Goal: Information Seeking & Learning: Learn about a topic

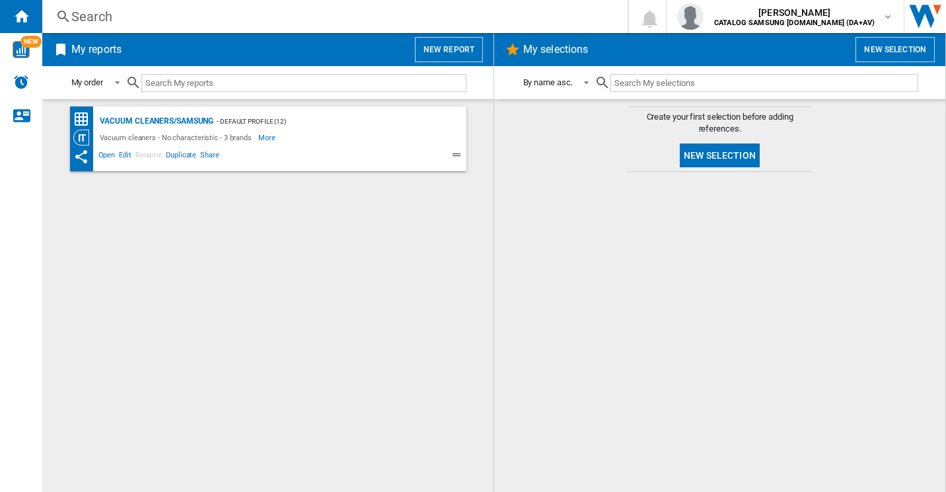
click at [865, 274] on div at bounding box center [720, 331] width 425 height 307
click at [212, 23] on div "Search" at bounding box center [332, 16] width 522 height 19
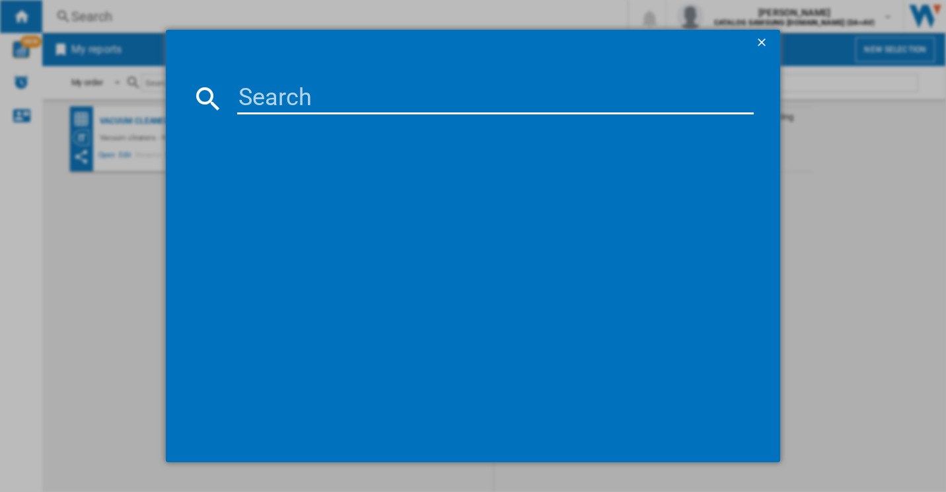
click at [276, 81] on md-dialog-content at bounding box center [473, 259] width 615 height 406
click at [280, 104] on input at bounding box center [495, 99] width 517 height 32
paste input "VS15A6031R4"
type input "VS15A6031R4"
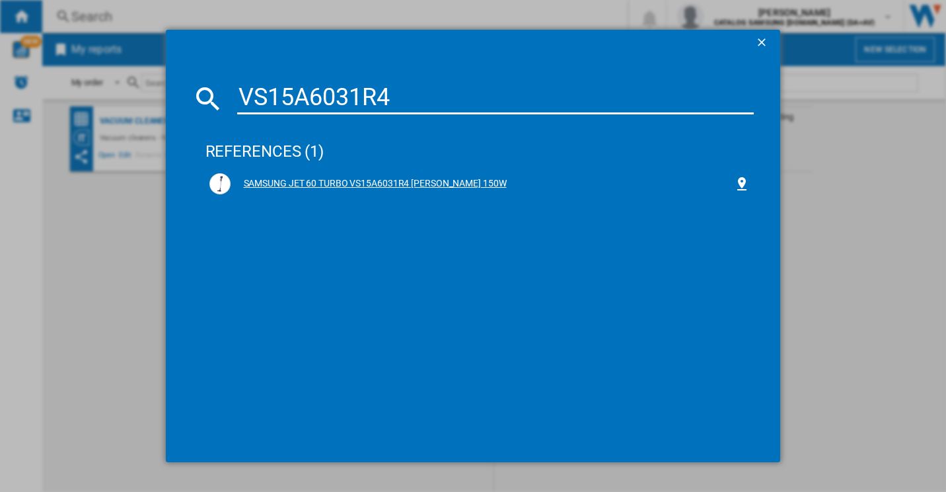
click at [395, 184] on div "SAMSUNG JET 60 TURBO VS15A6031R4 [PERSON_NAME] 150W" at bounding box center [483, 183] width 504 height 13
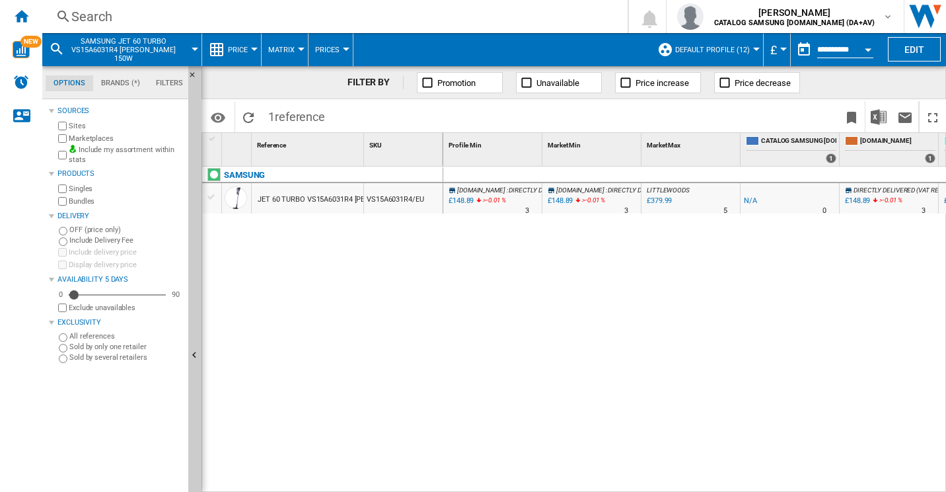
click at [825, 288] on div "[DOMAIN_NAME] : DIRECTLY DELIVERED (VAT REG) -1.0 % £148.89 >-0.01 % N/A 3 [DOM…" at bounding box center [695, 330] width 504 height 326
drag, startPoint x: 589, startPoint y: 484, endPoint x: 717, endPoint y: 470, distance: 128.3
click at [717, 470] on div "[DOMAIN_NAME] : DIRECTLY DELIVERED (VAT REG) -1.0 % £148.89 >-0.01 % N/A 3 [DOM…" at bounding box center [695, 330] width 504 height 326
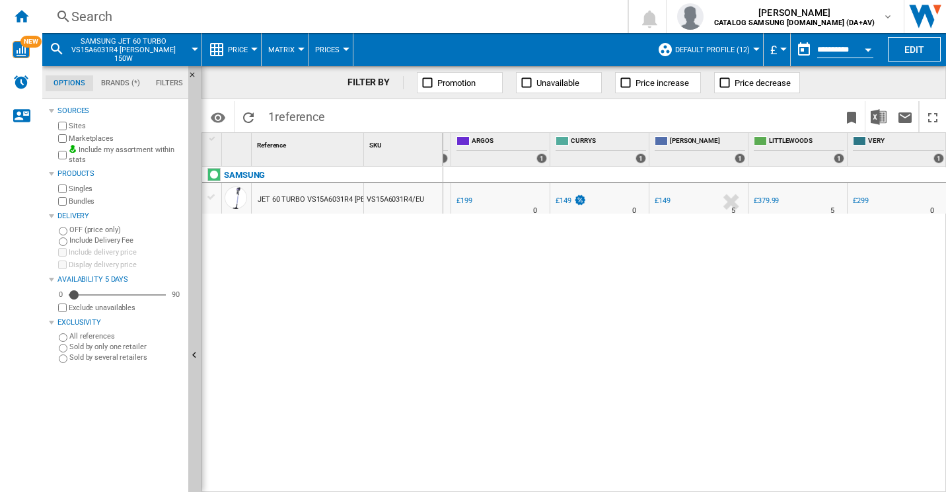
scroll to position [0, 513]
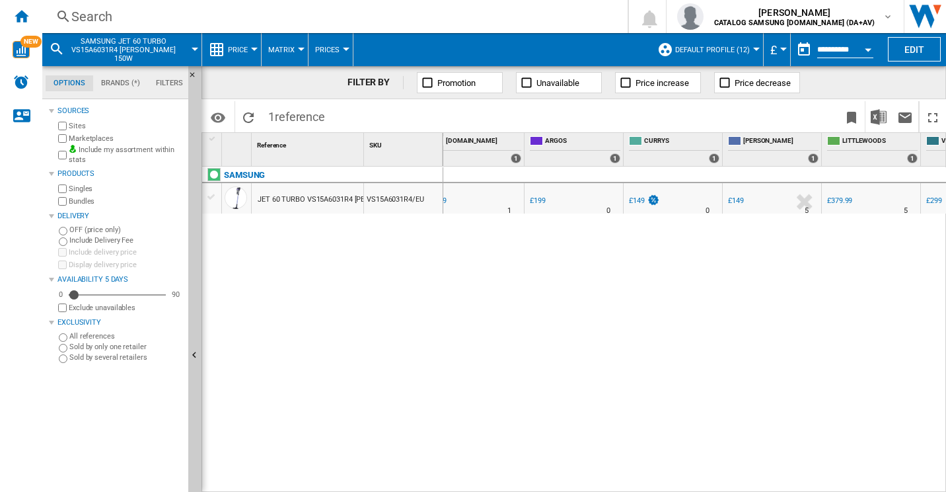
click at [541, 202] on div "£199" at bounding box center [538, 200] width 16 height 9
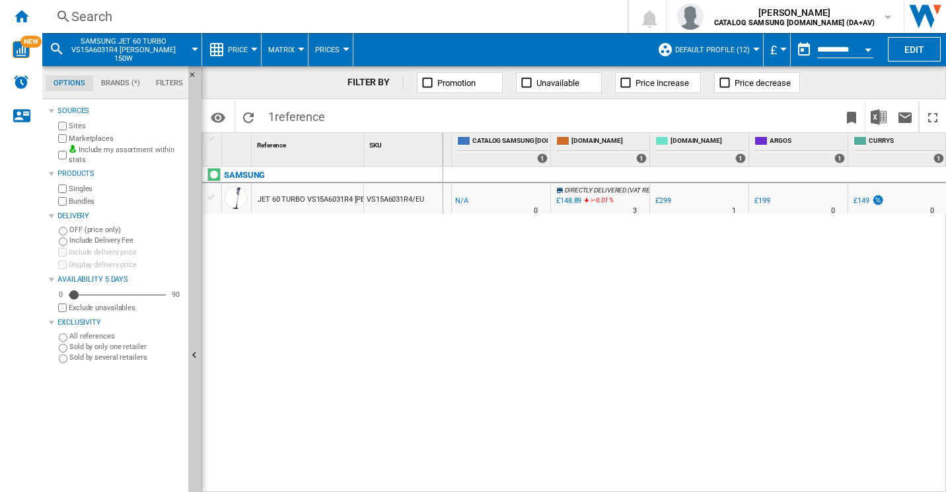
scroll to position [0, 0]
click at [516, 218] on div "[DOMAIN_NAME] : DIRECTLY DELIVERED (VAT REG) -1.0 % £148.89 >-0.01 % N/A 3 [DOM…" at bounding box center [695, 330] width 504 height 326
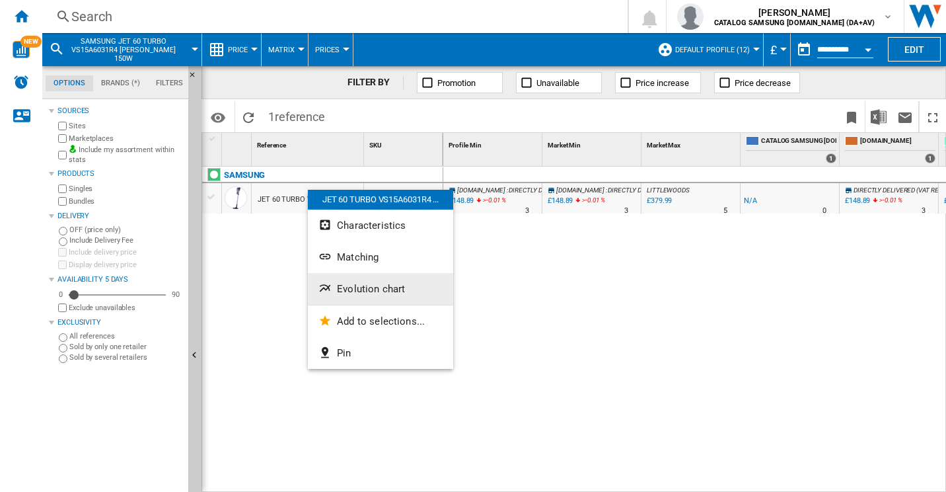
click at [350, 291] on span "Evolution chart" at bounding box center [371, 289] width 68 height 12
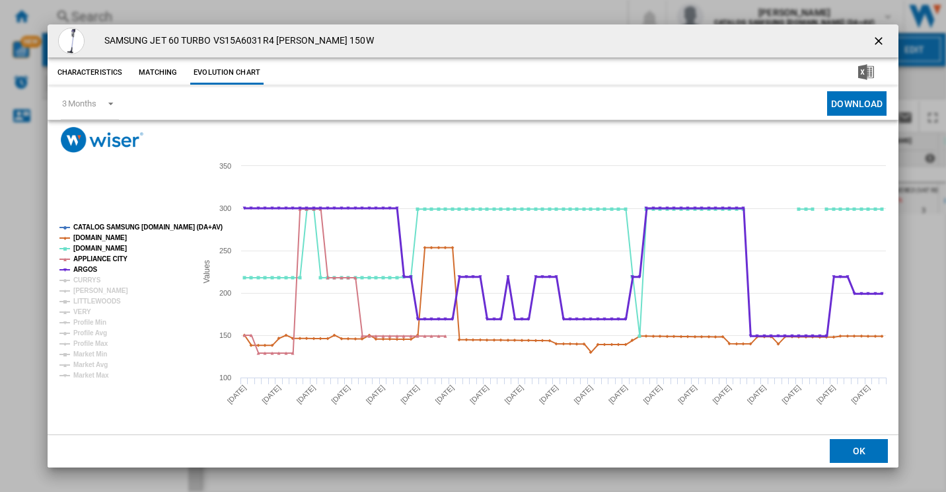
click at [88, 273] on tspan "ARGOS" at bounding box center [85, 269] width 24 height 7
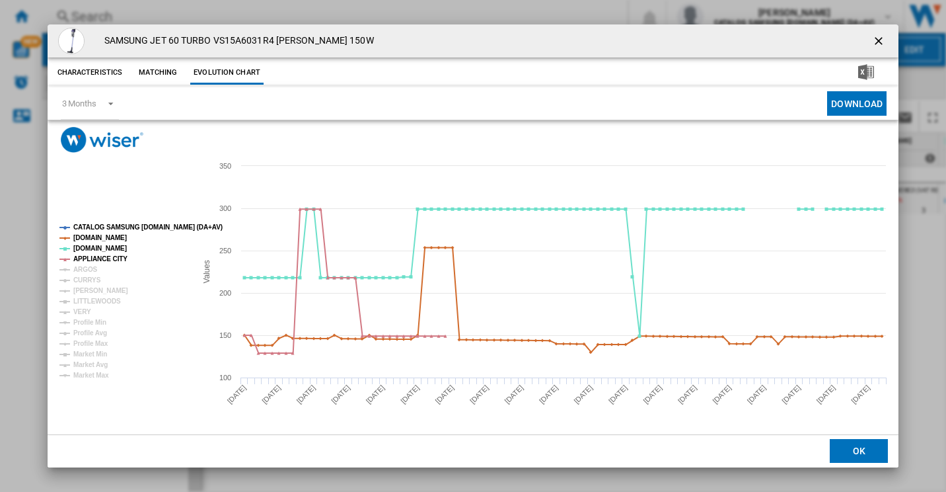
click at [87, 270] on tspan "ARGOS" at bounding box center [85, 269] width 24 height 7
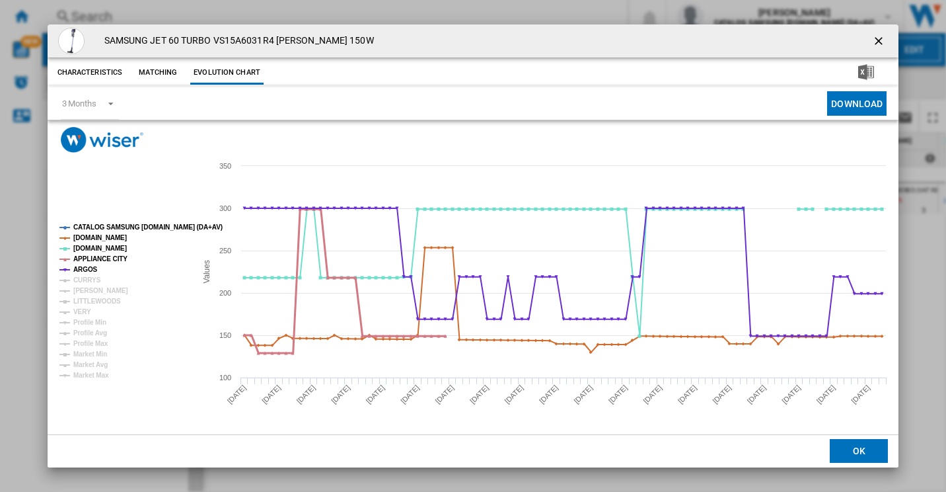
click at [87, 260] on tspan "APPLIANCE CITY" at bounding box center [100, 258] width 54 height 7
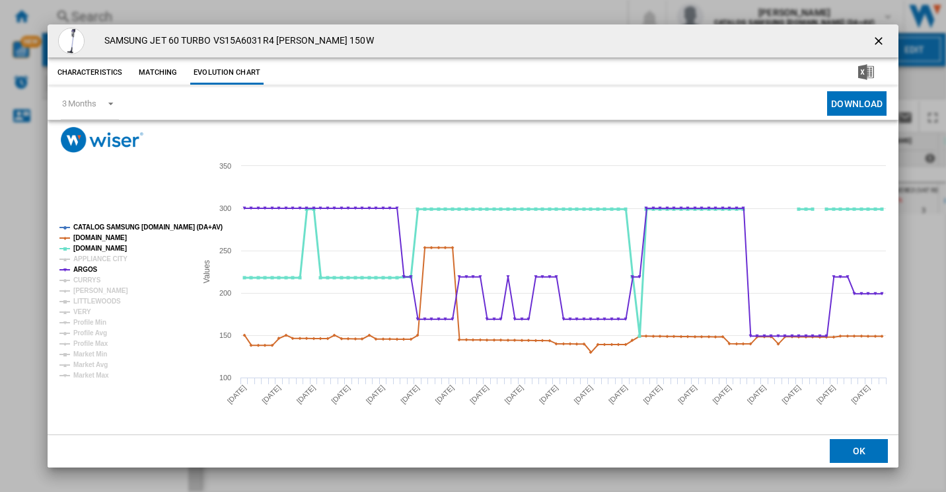
click at [87, 248] on tspan "[DOMAIN_NAME]" at bounding box center [100, 248] width 54 height 7
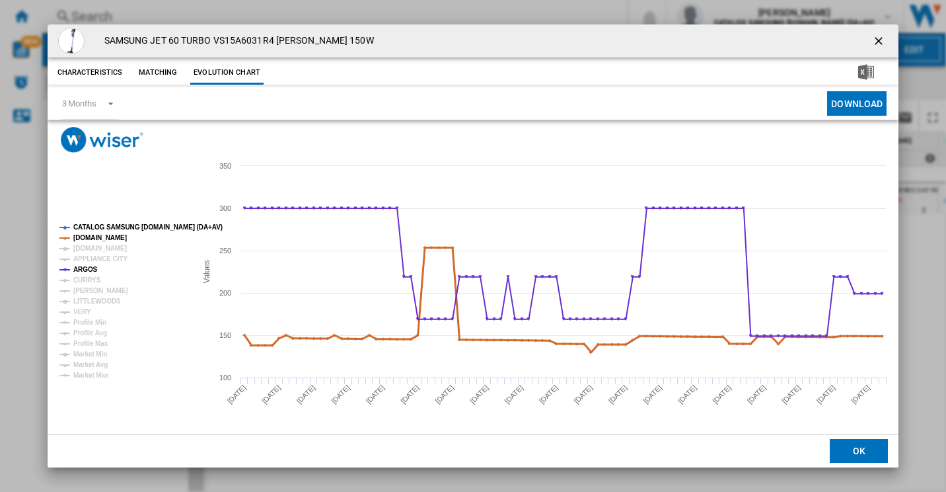
click at [90, 235] on tspan "[DOMAIN_NAME]" at bounding box center [100, 237] width 54 height 7
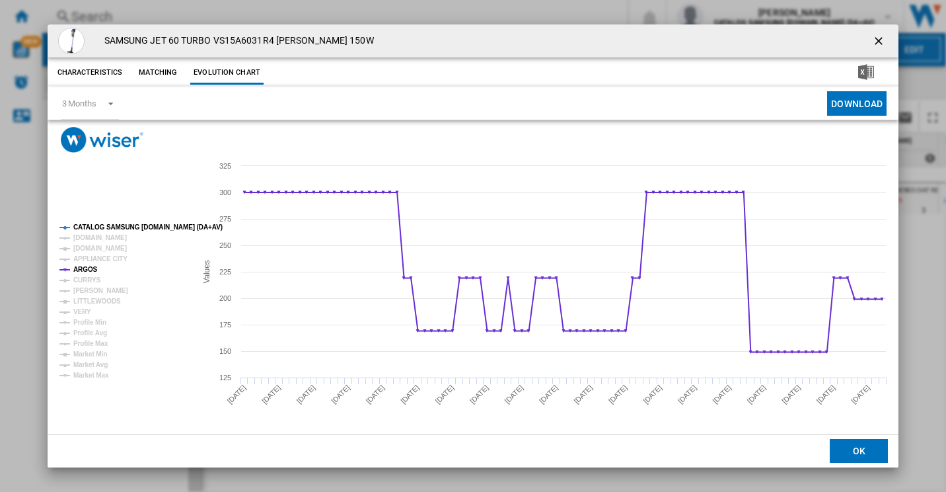
click at [91, 228] on tspan "CATALOG SAMSUNG [DOMAIN_NAME] (DA+AV)" at bounding box center [147, 226] width 149 height 7
click at [83, 282] on tspan "CURRYS" at bounding box center [87, 279] width 28 height 7
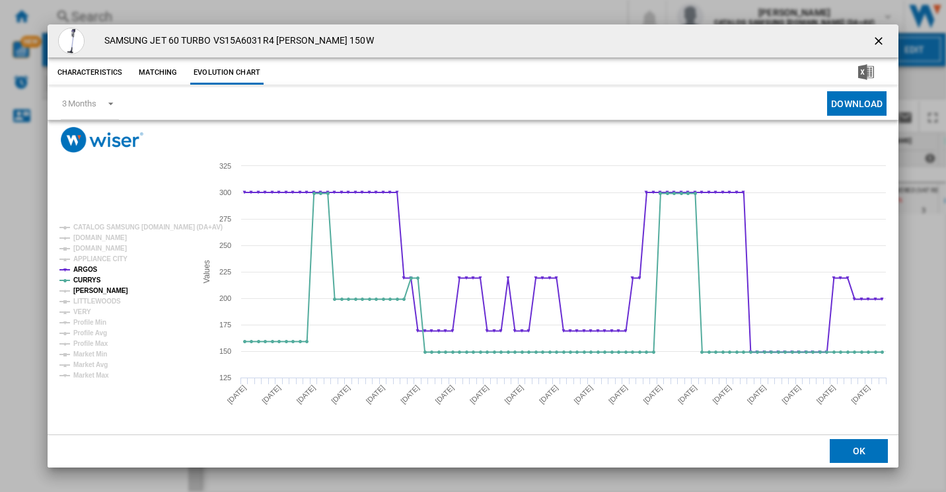
click at [87, 291] on tspan "[PERSON_NAME]" at bounding box center [100, 290] width 55 height 7
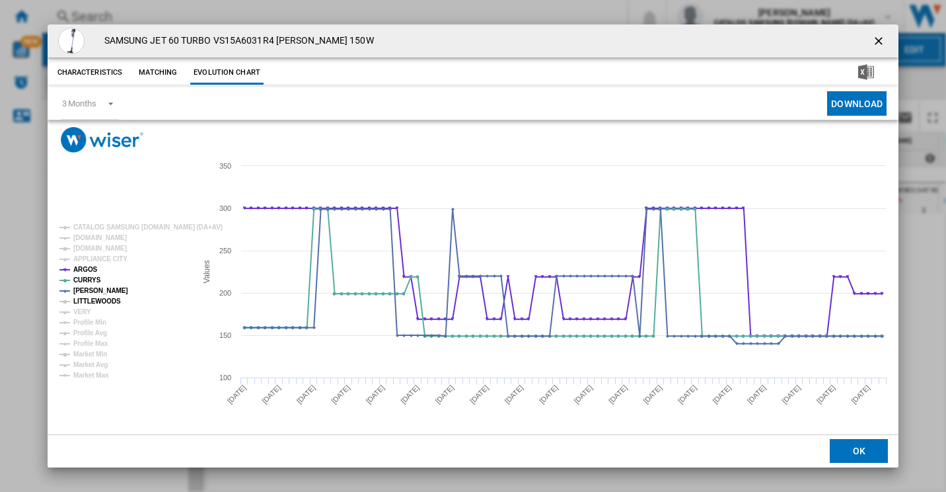
click at [98, 303] on tspan "LITTLEWOODS" at bounding box center [97, 300] width 48 height 7
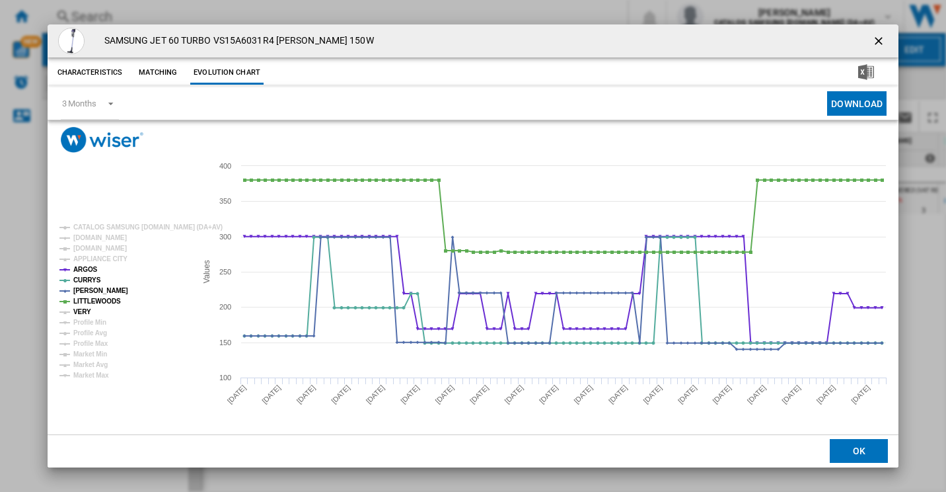
click at [84, 308] on tspan "VERY" at bounding box center [82, 311] width 18 height 7
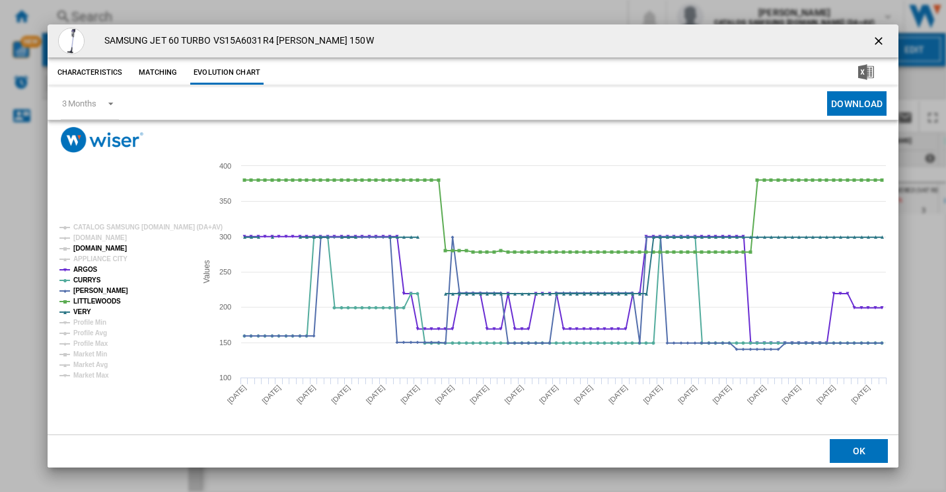
click at [91, 250] on tspan "[DOMAIN_NAME]" at bounding box center [100, 248] width 54 height 7
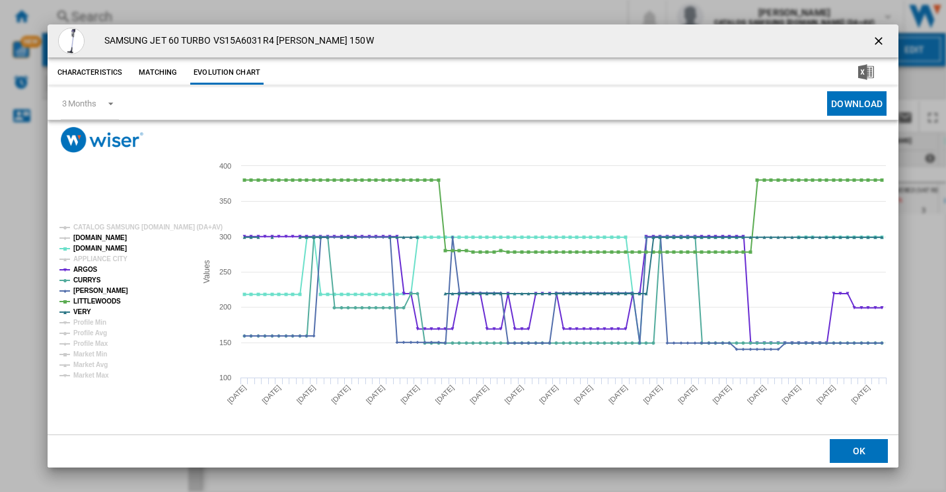
click at [94, 239] on tspan "[DOMAIN_NAME]" at bounding box center [100, 237] width 54 height 7
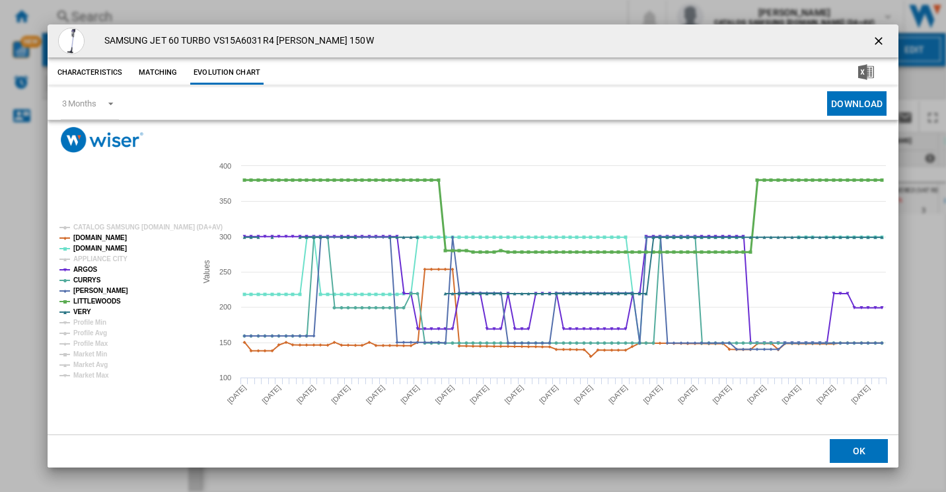
click at [89, 299] on tspan "LITTLEWOODS" at bounding box center [97, 300] width 48 height 7
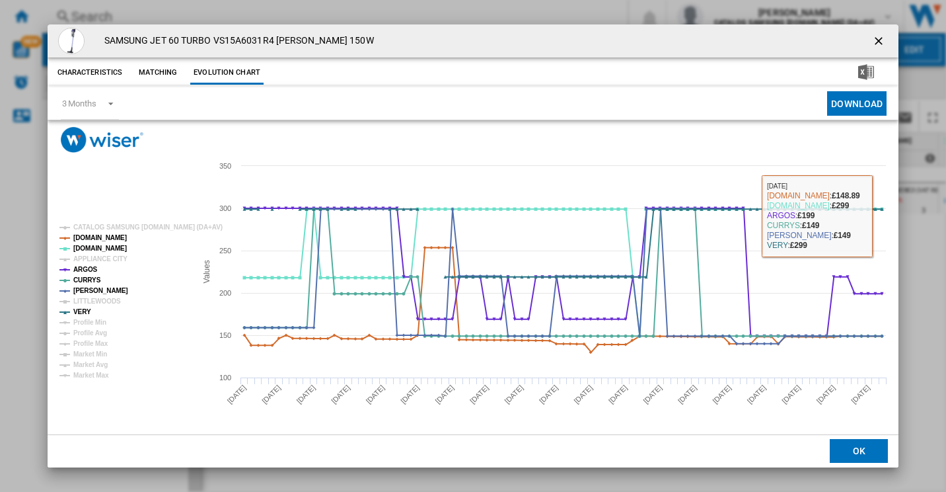
click at [913, 231] on div "SAMSUNG JET 60 TURBO VS15A6031R4 [PERSON_NAME] 150W Characteristics Matching Ev…" at bounding box center [473, 246] width 946 height 492
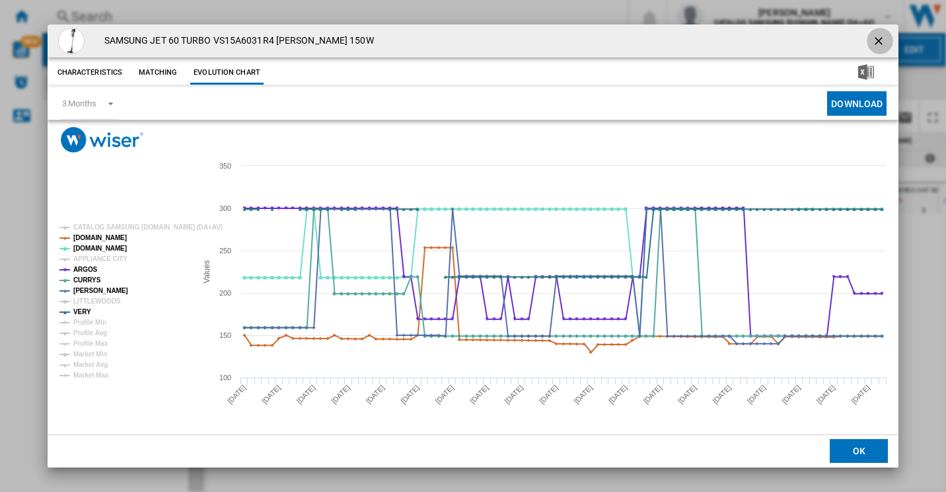
click at [876, 37] on ng-md-icon "getI18NText('BUTTONS.CLOSE_DIALOG')" at bounding box center [880, 42] width 16 height 16
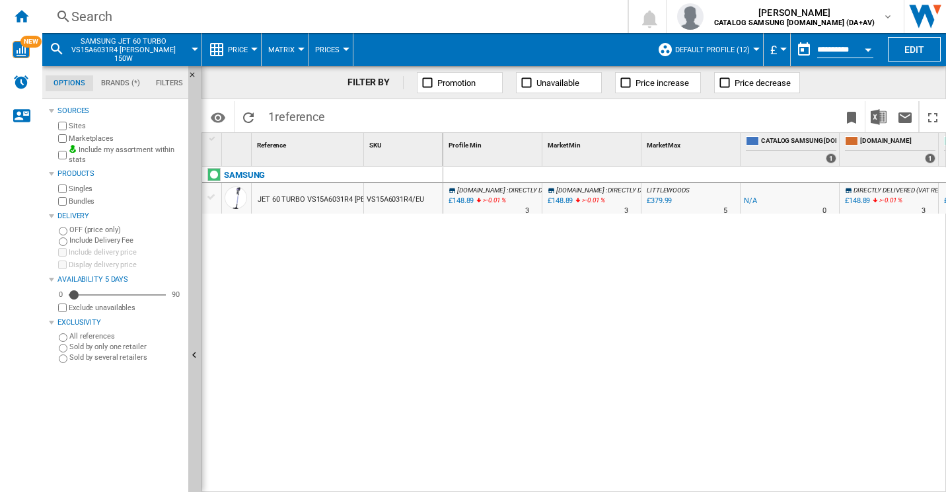
click at [126, 18] on div "Search" at bounding box center [332, 16] width 522 height 19
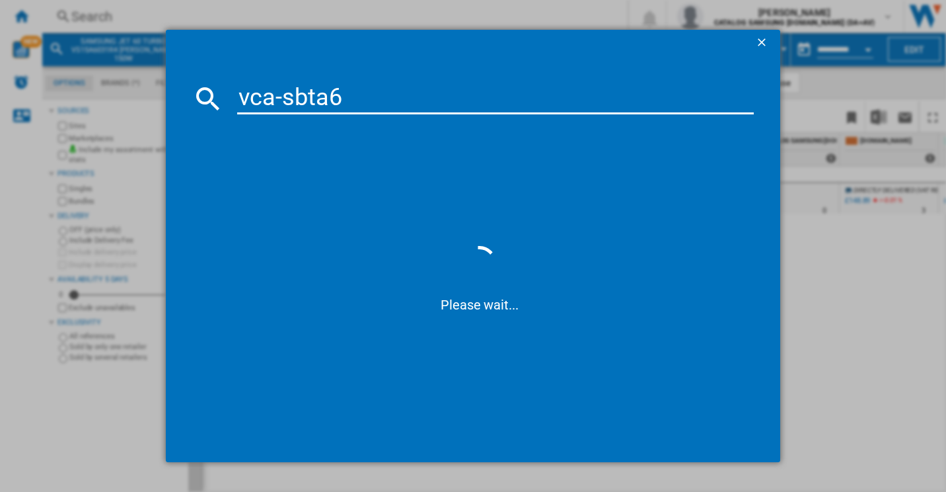
type input "vca-sbta60"
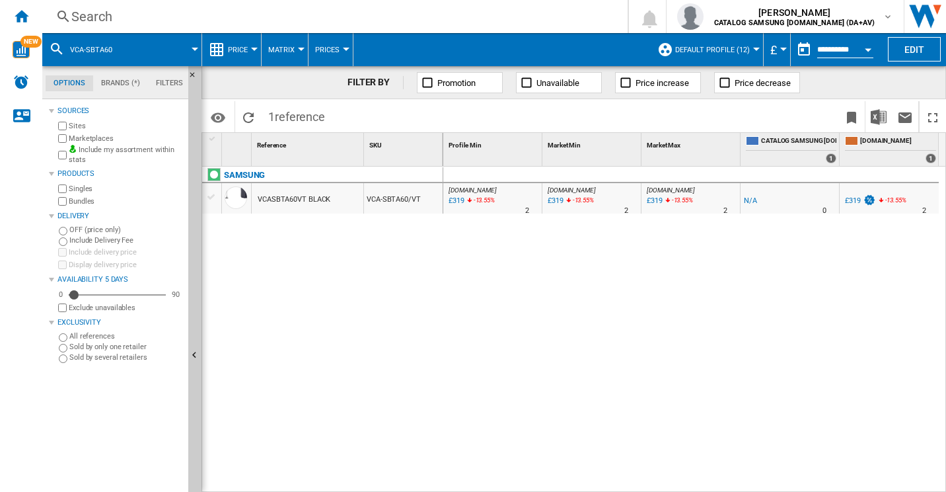
click at [378, 12] on div "Search" at bounding box center [332, 16] width 522 height 19
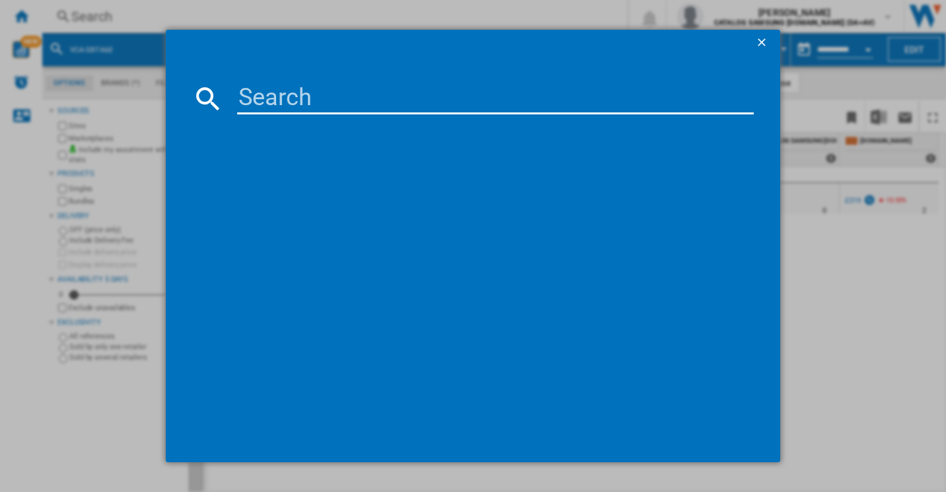
click at [816, 351] on div at bounding box center [473, 246] width 946 height 492
click at [591, 102] on input at bounding box center [495, 99] width 517 height 32
paste input "VS15A6031R4"
type input "VS15A6031R4"
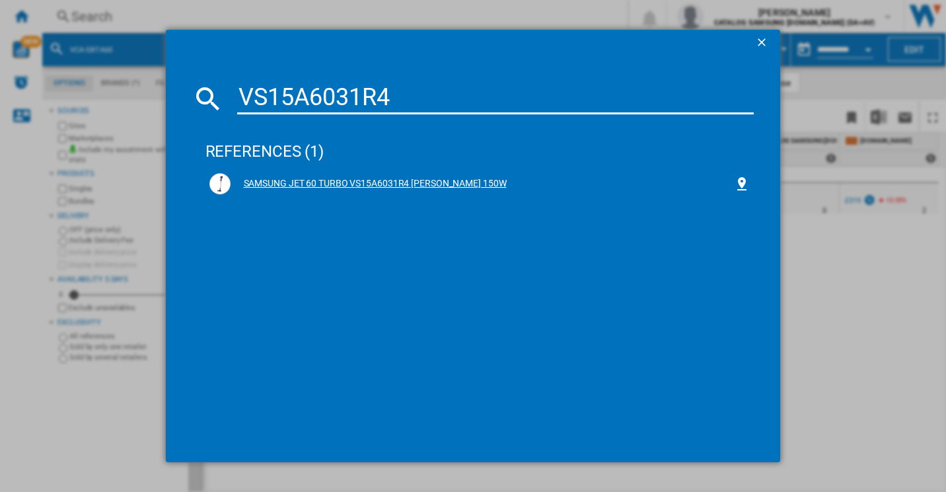
click at [478, 174] on div "SAMSUNG JET 60 TURBO VS15A6031R4 [PERSON_NAME] 150W" at bounding box center [479, 183] width 541 height 21
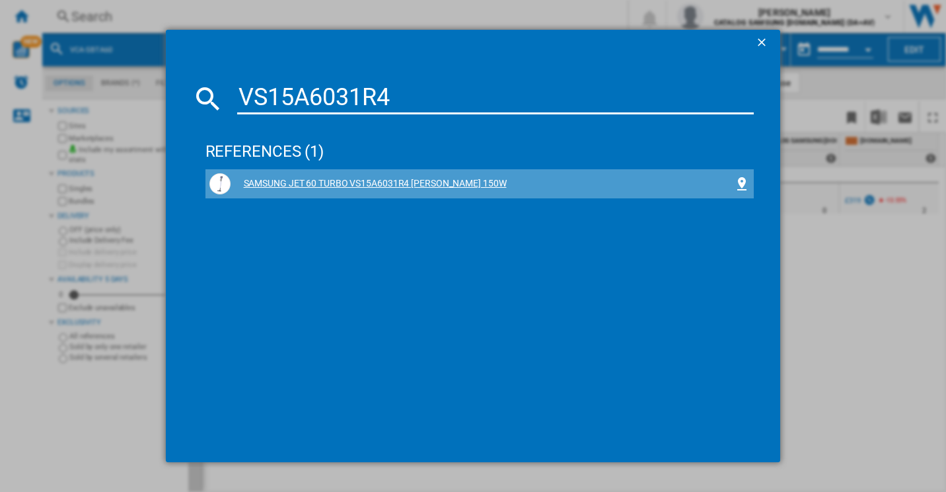
click at [453, 181] on div "SAMSUNG JET 60 TURBO VS15A6031R4 [PERSON_NAME] 150W" at bounding box center [483, 183] width 504 height 13
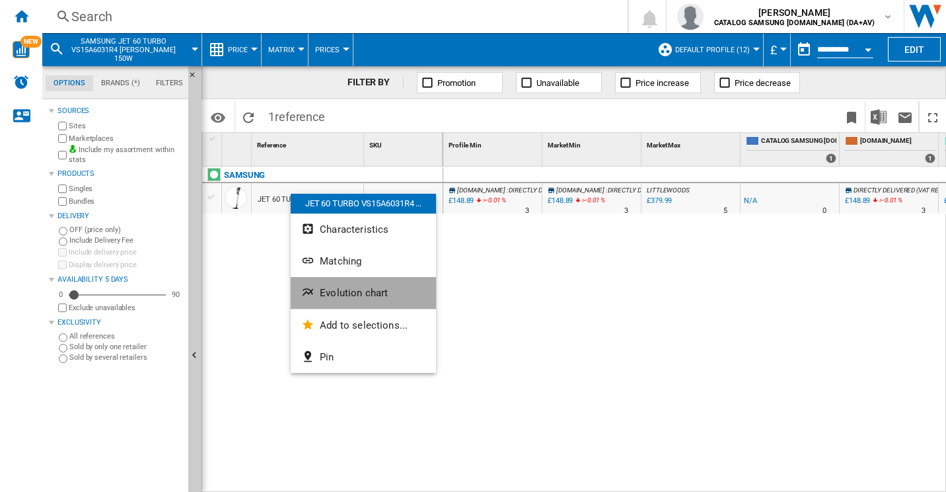
click at [350, 300] on button "Evolution chart" at bounding box center [363, 293] width 145 height 32
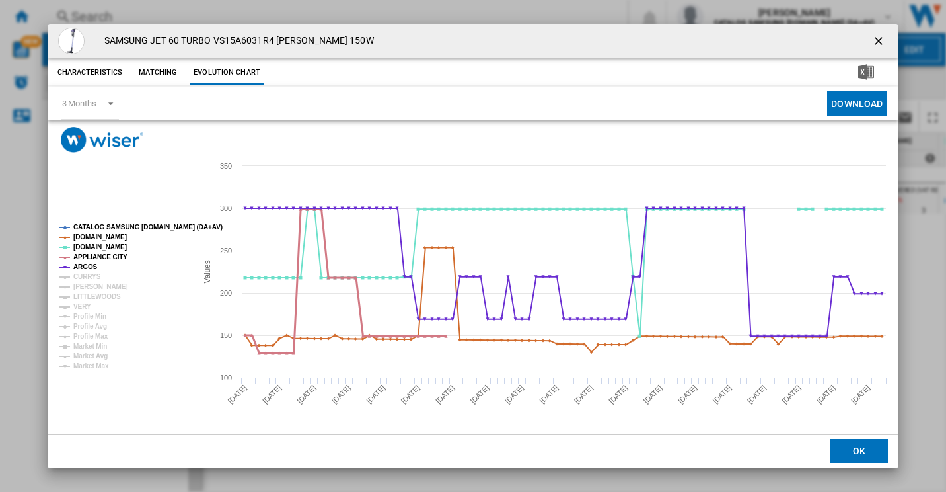
click at [81, 257] on tspan "APPLIANCE CITY" at bounding box center [100, 256] width 54 height 7
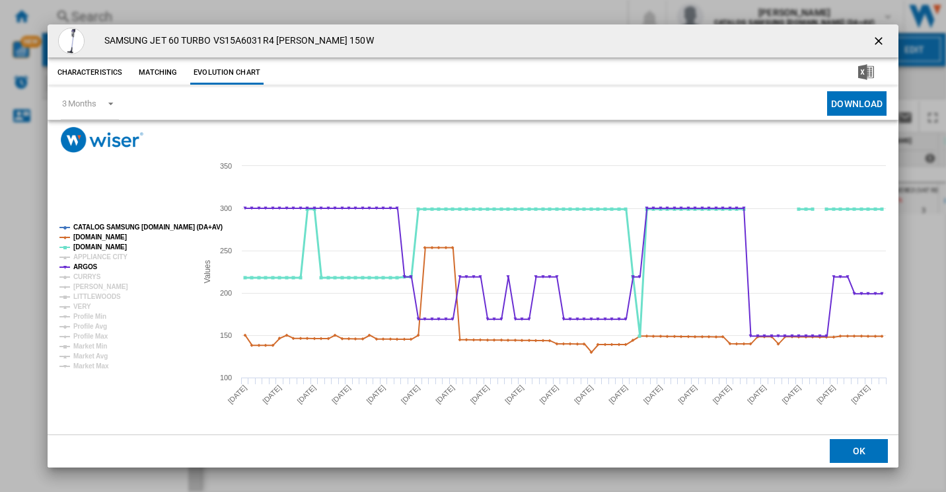
click at [87, 245] on tspan "[DOMAIN_NAME]" at bounding box center [100, 246] width 54 height 7
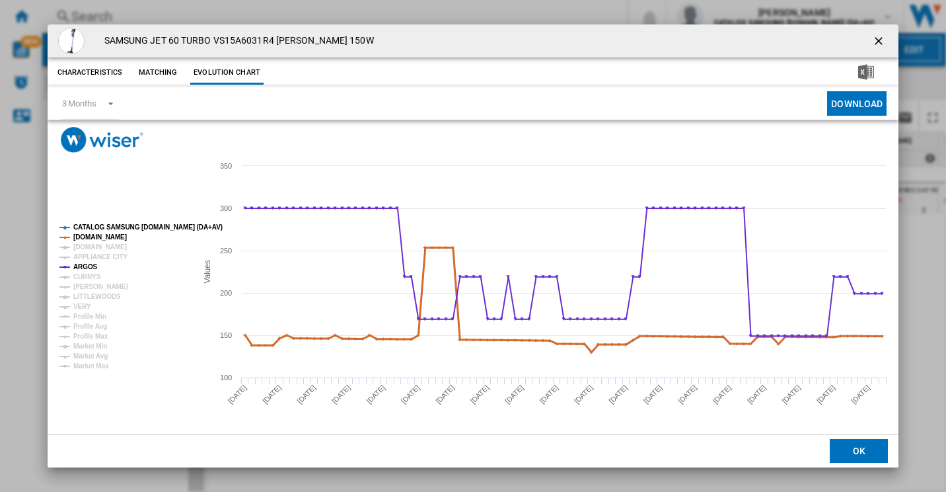
click at [98, 237] on tspan "[DOMAIN_NAME]" at bounding box center [100, 236] width 54 height 7
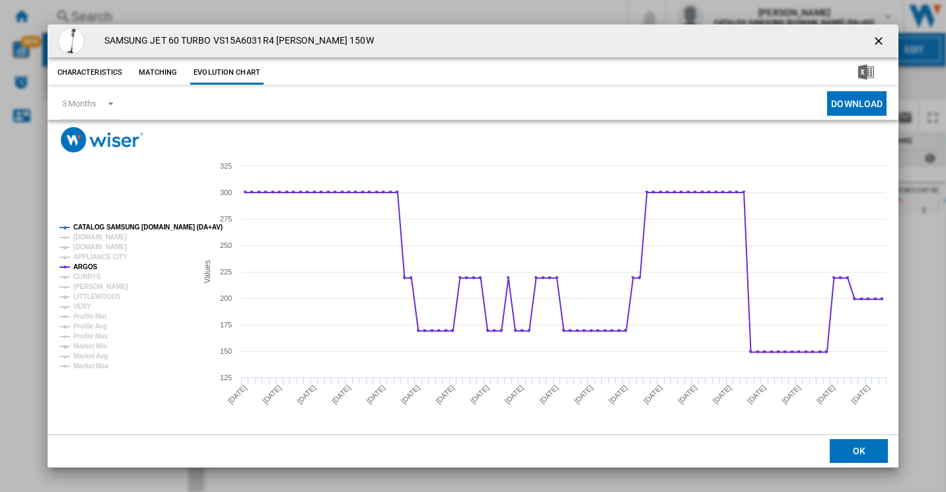
click at [106, 227] on tspan "CATALOG SAMSUNG [DOMAIN_NAME] (DA+AV)" at bounding box center [147, 226] width 149 height 7
click at [86, 98] on div "3 Months" at bounding box center [79, 103] width 34 height 10
click at [87, 131] on div "6 Months" at bounding box center [78, 136] width 34 height 12
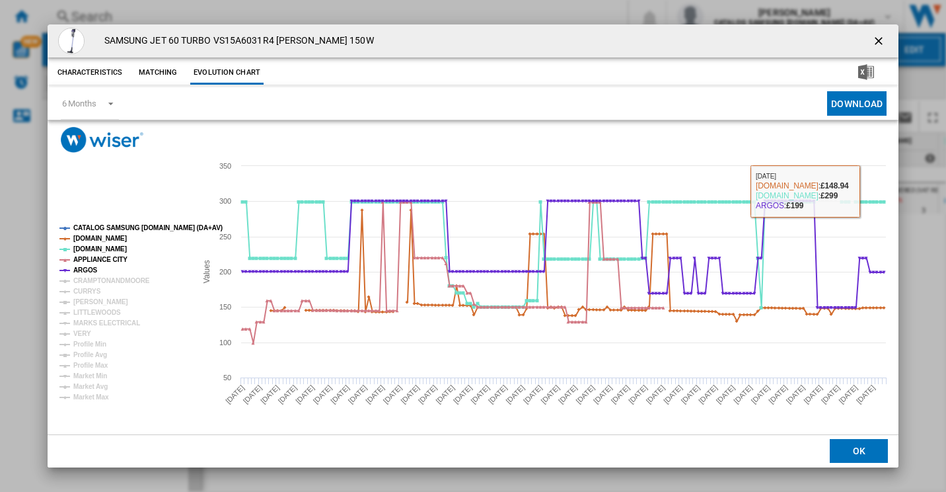
click at [876, 44] on ng-md-icon "getI18NText('BUTTONS.CLOSE_DIALOG')" at bounding box center [880, 42] width 16 height 16
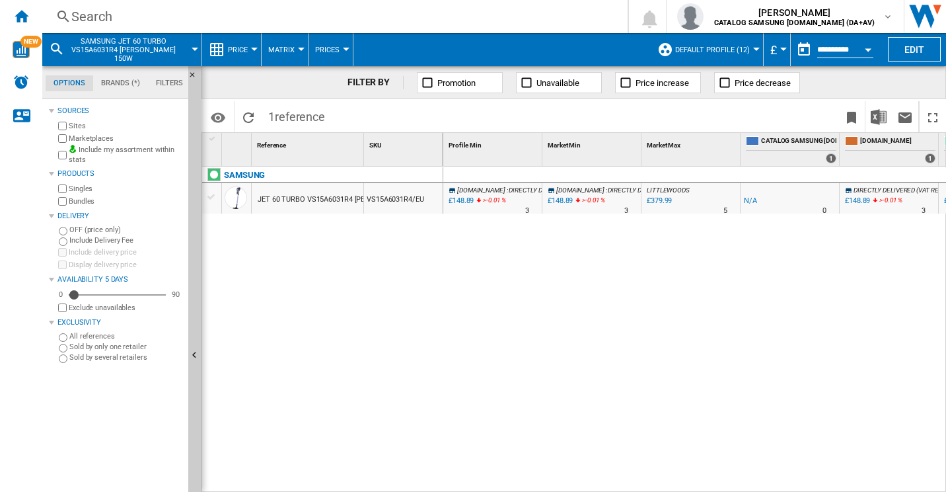
click at [847, 46] on input "**********" at bounding box center [845, 52] width 56 height 12
click at [837, 46] on input "**********" at bounding box center [845, 52] width 56 height 12
click at [871, 46] on button "Open calendar" at bounding box center [868, 48] width 24 height 24
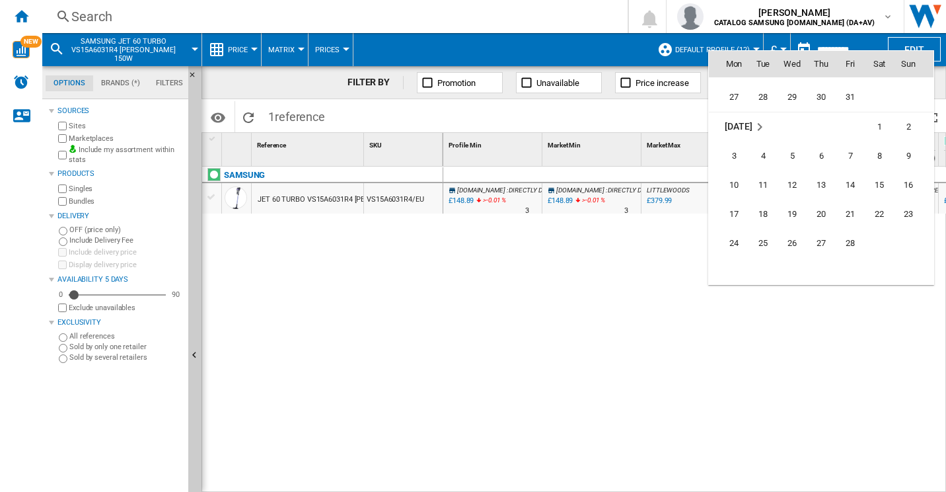
scroll to position [4863, 0]
click at [843, 247] on span "28" at bounding box center [850, 250] width 26 height 26
type input "**********"
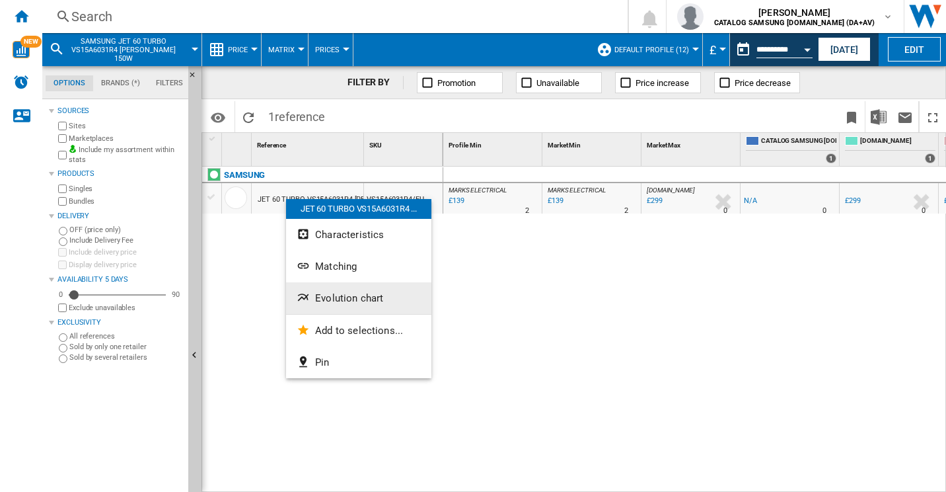
click at [342, 293] on span "Evolution chart" at bounding box center [349, 298] width 68 height 12
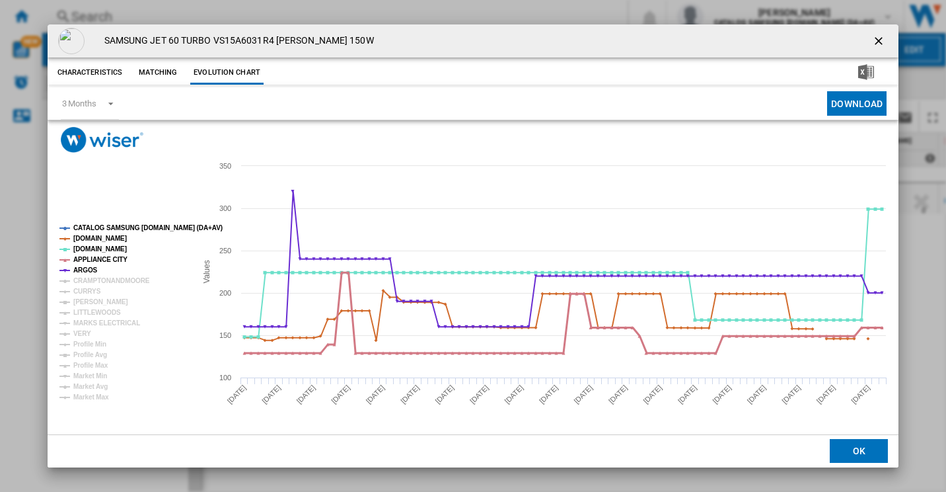
click at [87, 252] on tspan "[DOMAIN_NAME]" at bounding box center [100, 248] width 54 height 7
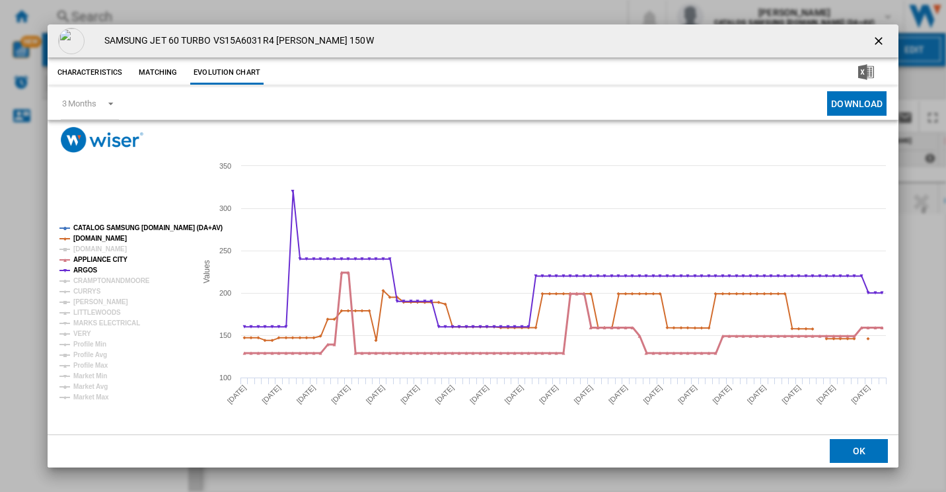
click at [80, 256] on tspan "APPLIANCE CITY" at bounding box center [100, 259] width 54 height 7
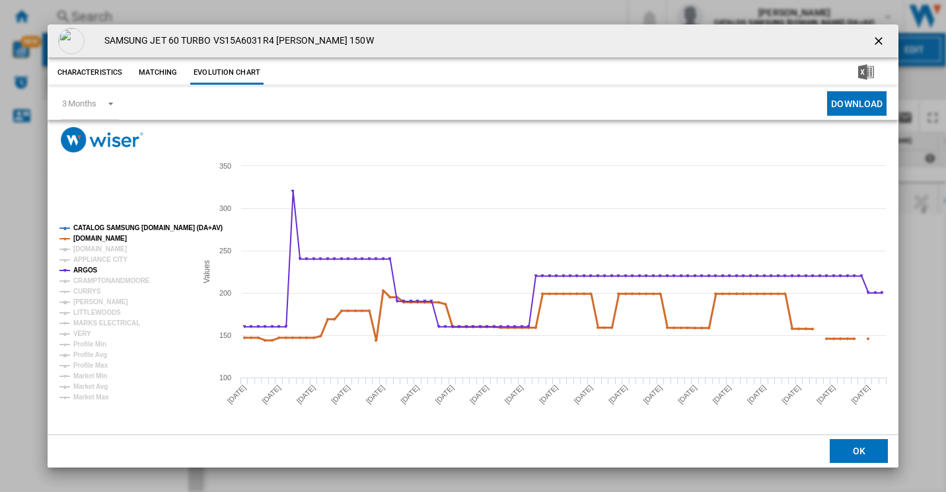
click at [86, 237] on tspan "[DOMAIN_NAME]" at bounding box center [100, 238] width 54 height 7
